Goal: Navigation & Orientation: Understand site structure

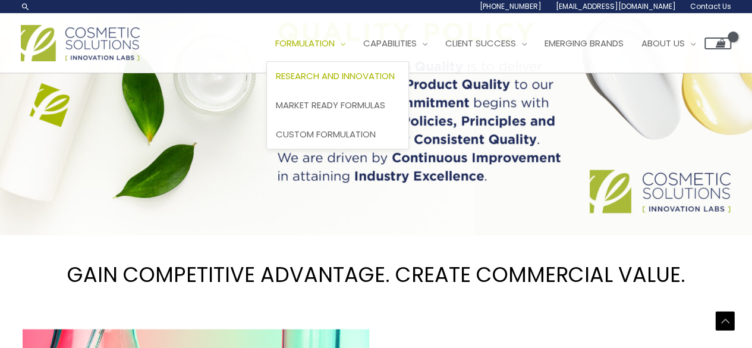
scroll to position [832, 0]
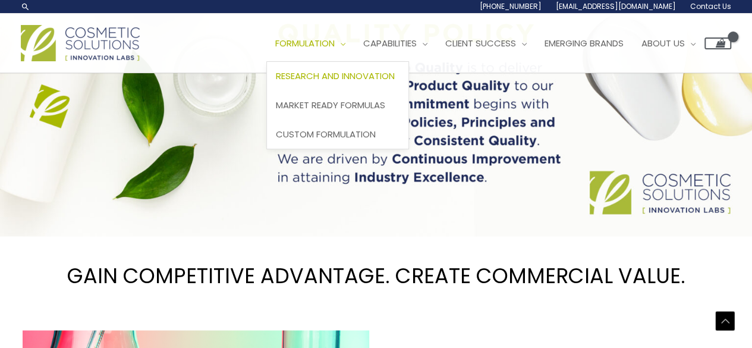
click at [339, 76] on span "Research and Innovation" at bounding box center [335, 76] width 119 height 12
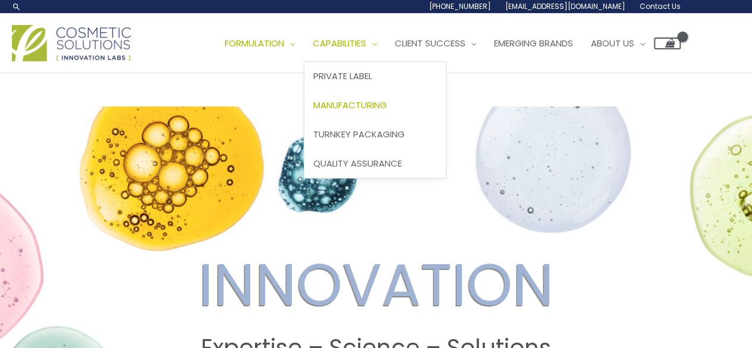
click at [386, 106] on span "Manufacturing" at bounding box center [350, 105] width 74 height 12
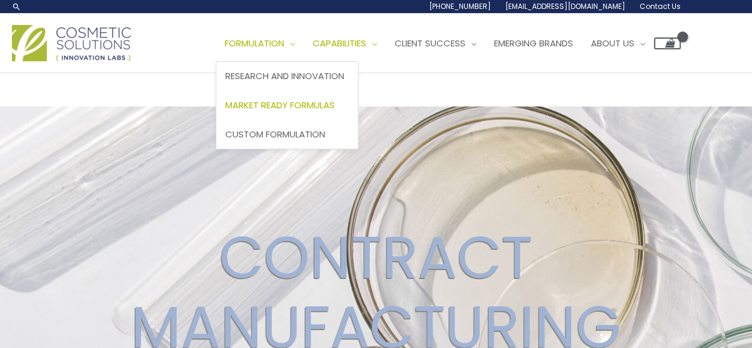
click at [305, 99] on span "Market Ready Formulas" at bounding box center [279, 105] width 109 height 12
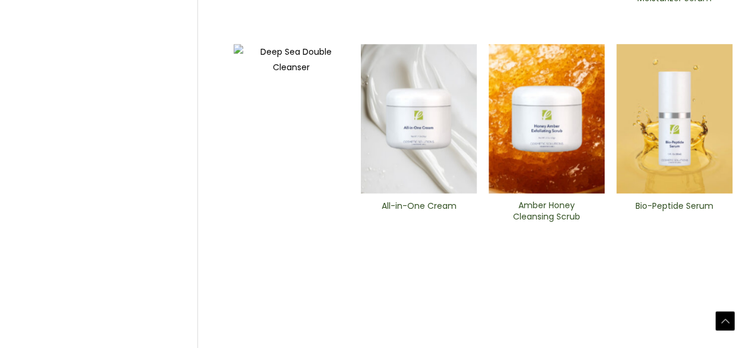
scroll to position [666, 0]
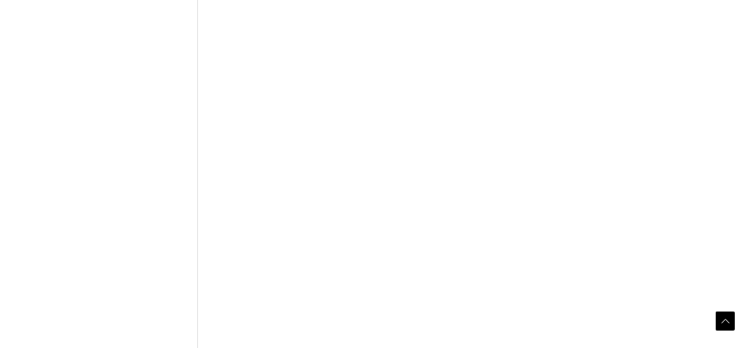
scroll to position [654, 0]
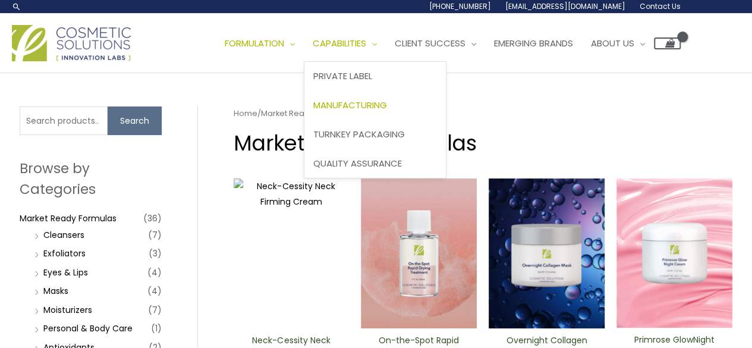
click at [374, 103] on span "Manufacturing" at bounding box center [350, 105] width 74 height 12
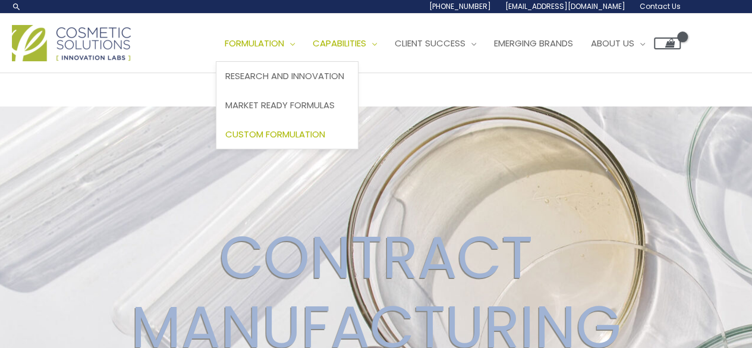
click at [306, 128] on span "Custom Formulation" at bounding box center [275, 134] width 100 height 12
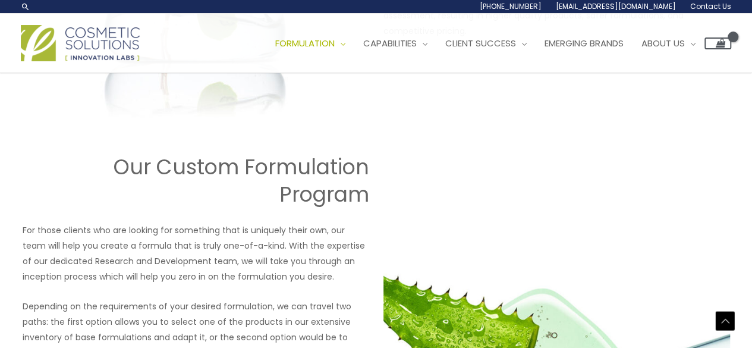
scroll to position [1148, 0]
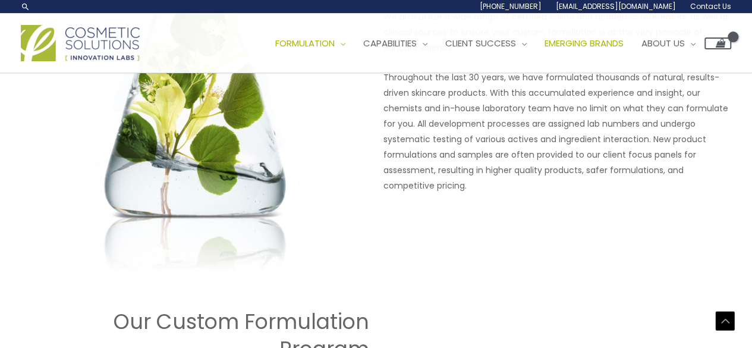
click at [606, 40] on span "Emerging Brands" at bounding box center [584, 43] width 79 height 12
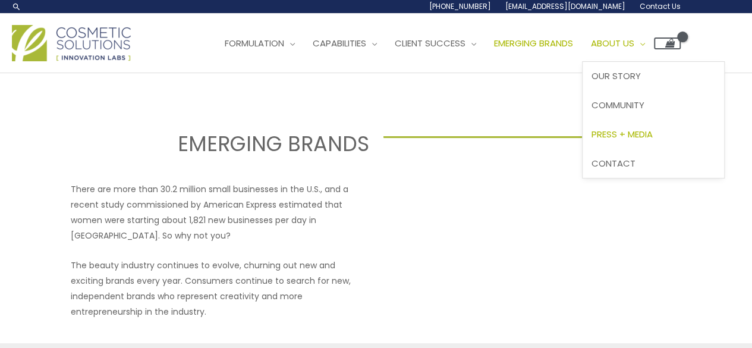
click at [653, 134] on span "Press + Media" at bounding box center [622, 134] width 61 height 12
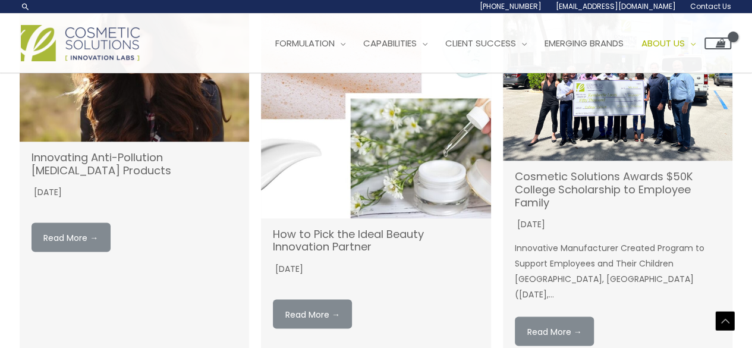
scroll to position [892, 0]
